Goal: Information Seeking & Learning: Learn about a topic

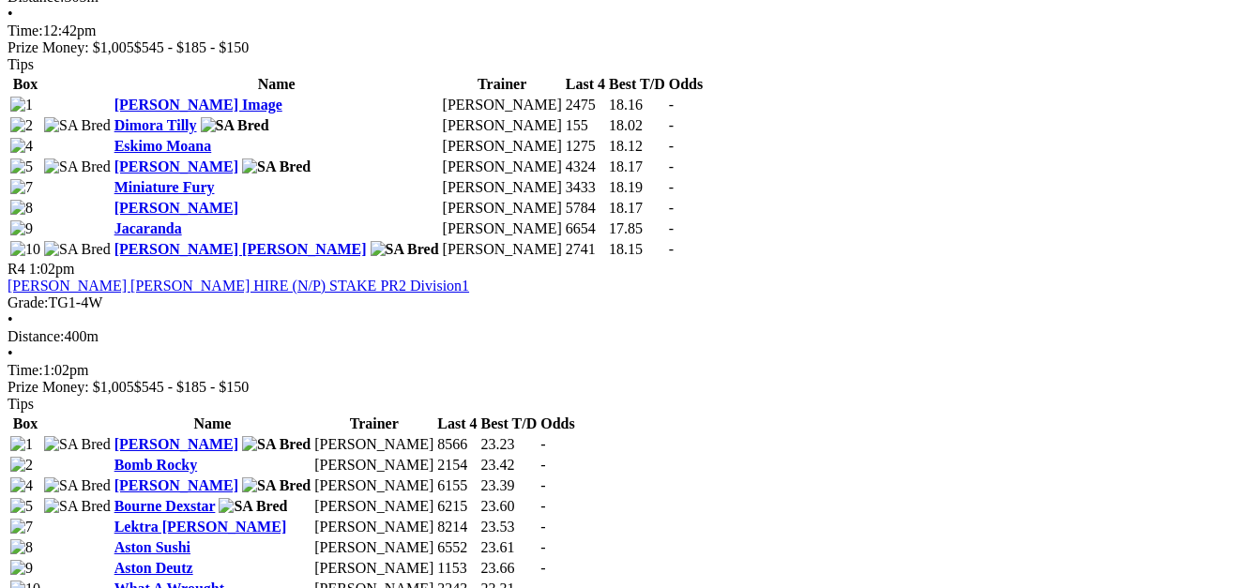
scroll to position [1782, 0]
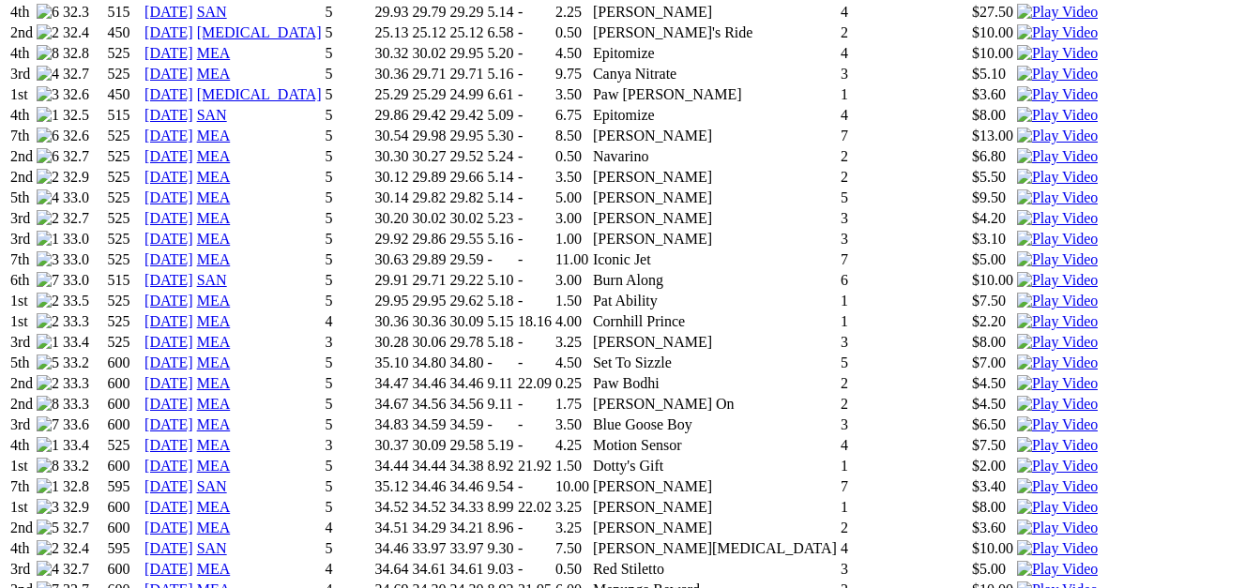
scroll to position [1689, 0]
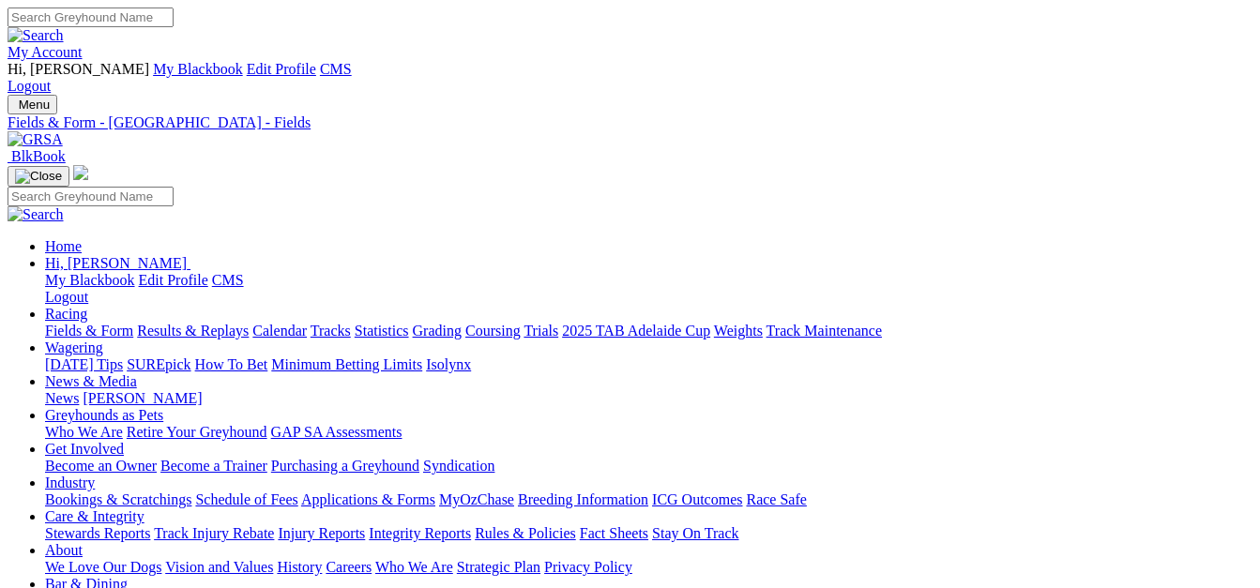
click at [63, 323] on link "Fields & Form" at bounding box center [89, 331] width 88 height 16
click at [471, 525] on link "Integrity Reports" at bounding box center [420, 533] width 102 height 16
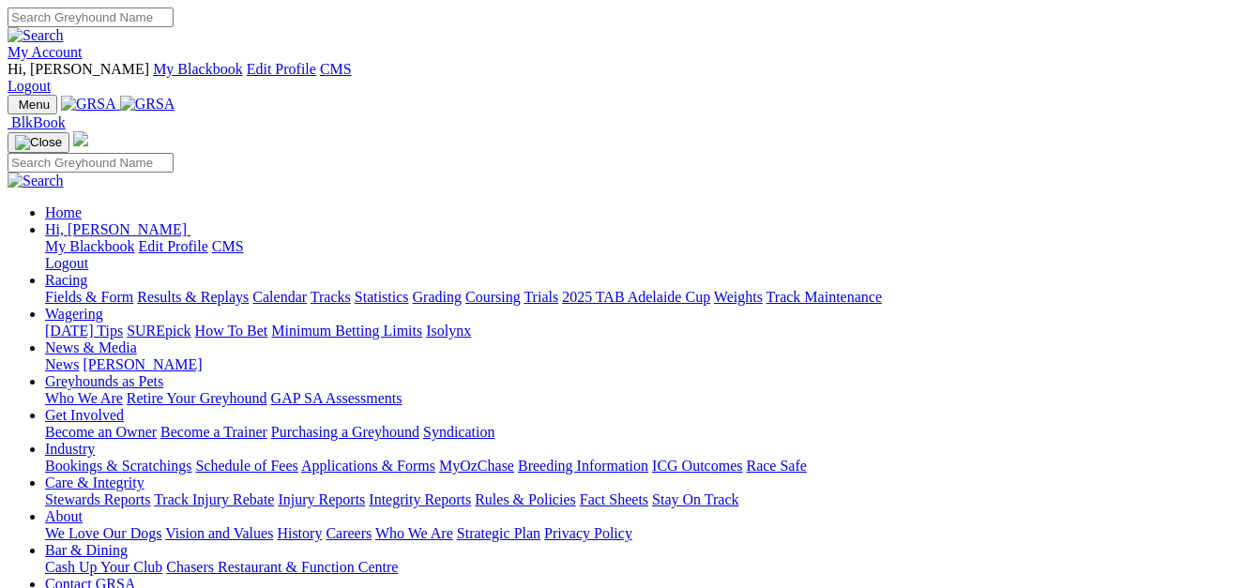
click at [471, 492] on link "Integrity Reports" at bounding box center [420, 500] width 102 height 16
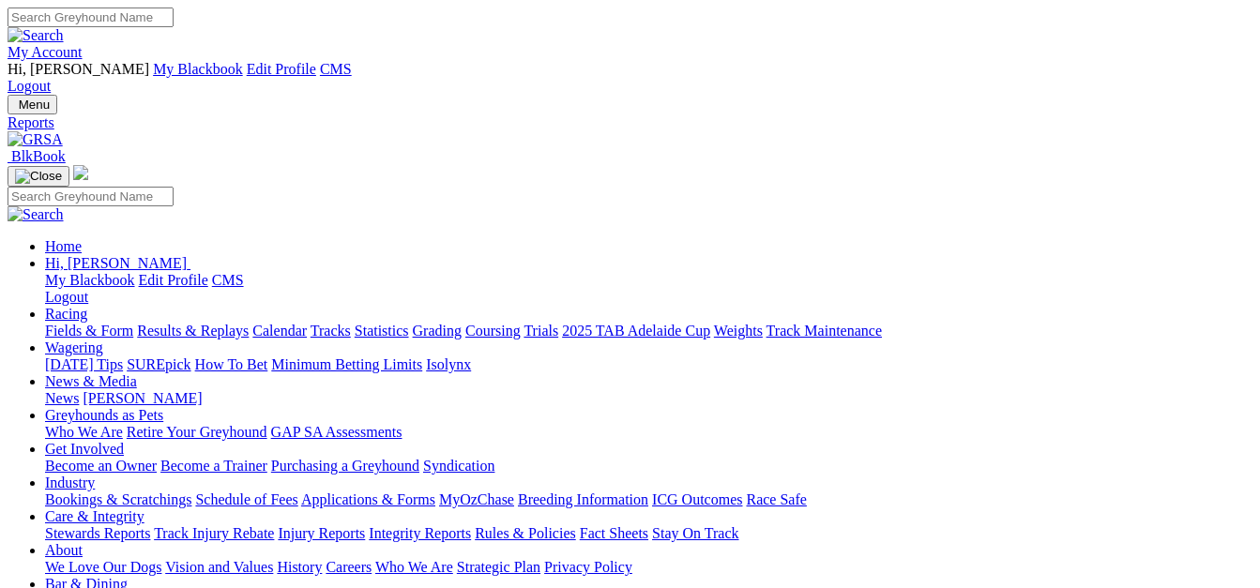
click at [137, 373] on link "News & Media" at bounding box center [91, 381] width 92 height 16
click at [79, 390] on link "News" at bounding box center [62, 398] width 34 height 16
